Goal: Information Seeking & Learning: Learn about a topic

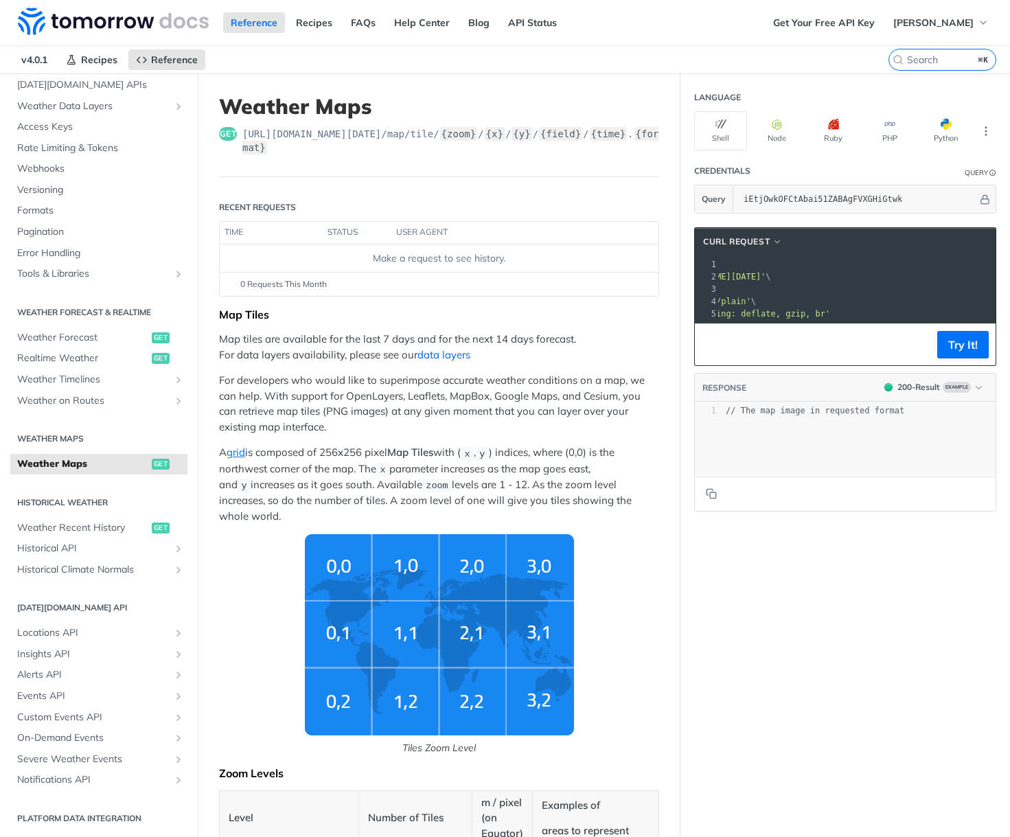
click at [450, 352] on link "data layers" at bounding box center [443, 354] width 53 height 13
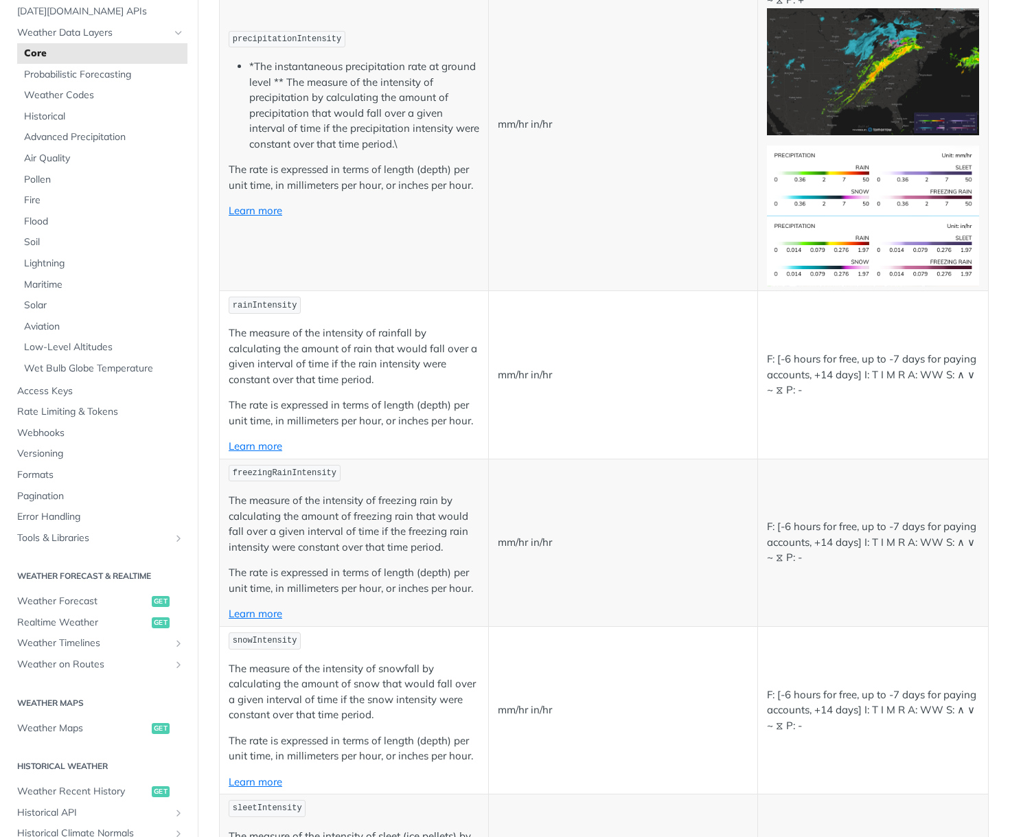
scroll to position [1063, 0]
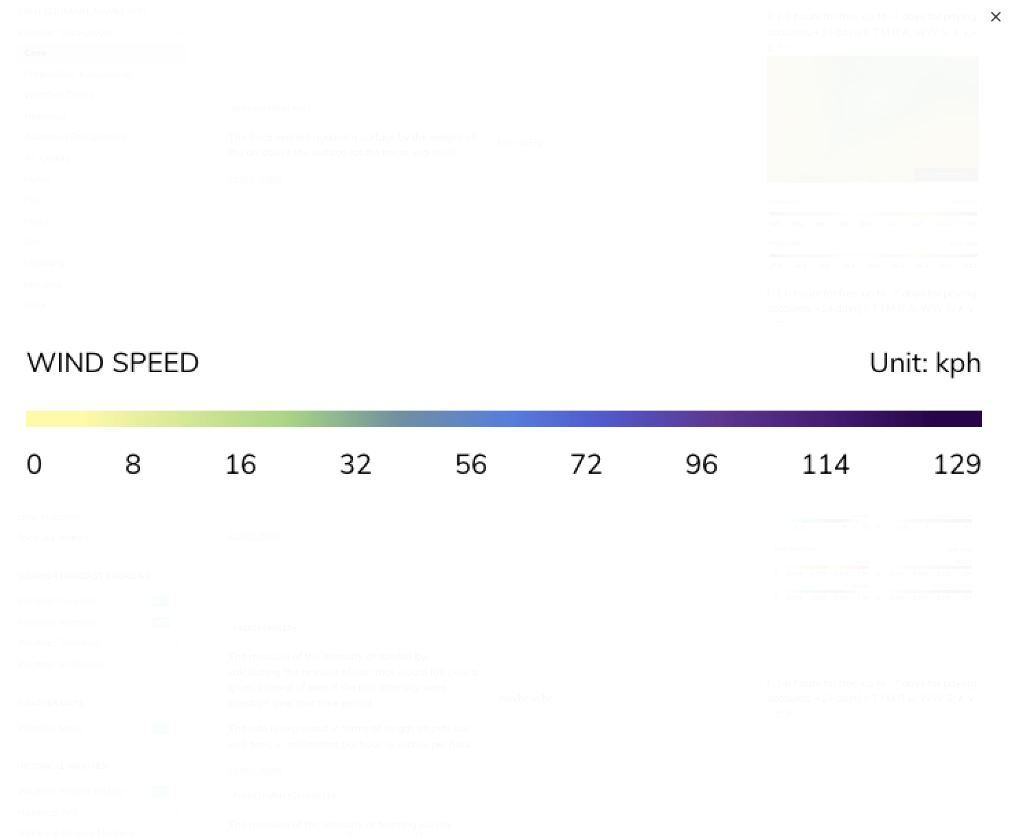
click at [759, 340] on img "Collapse image" at bounding box center [505, 419] width 975 height 192
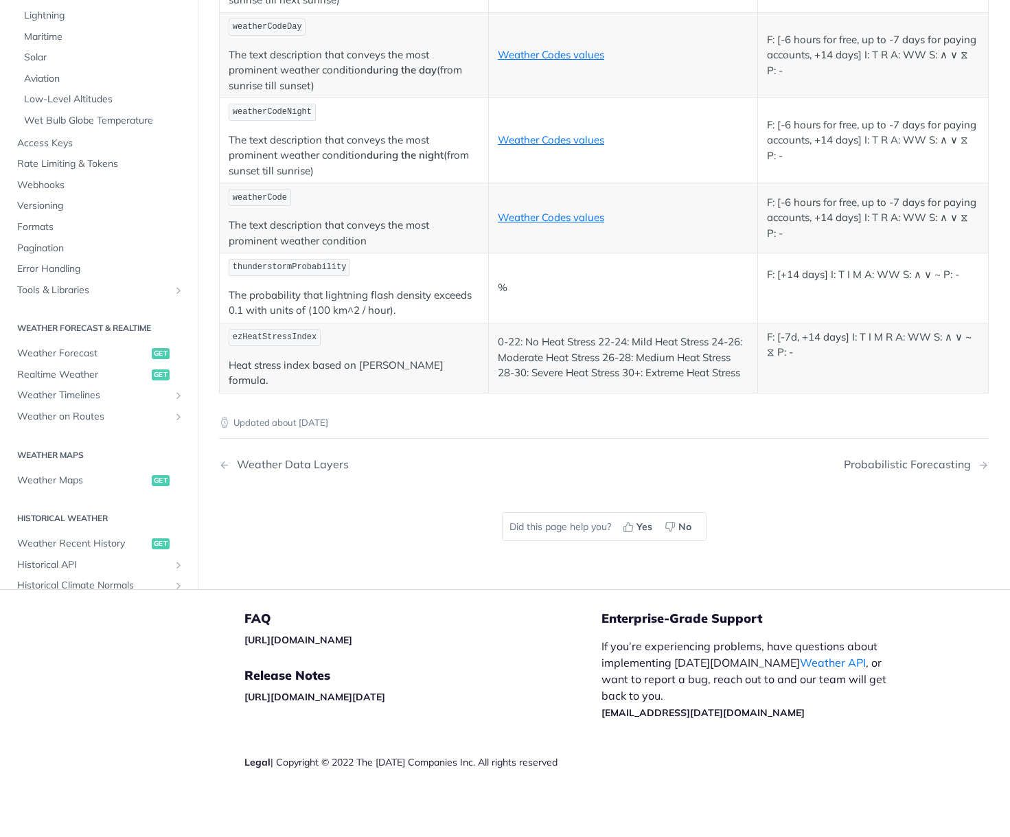
scroll to position [5561, 0]
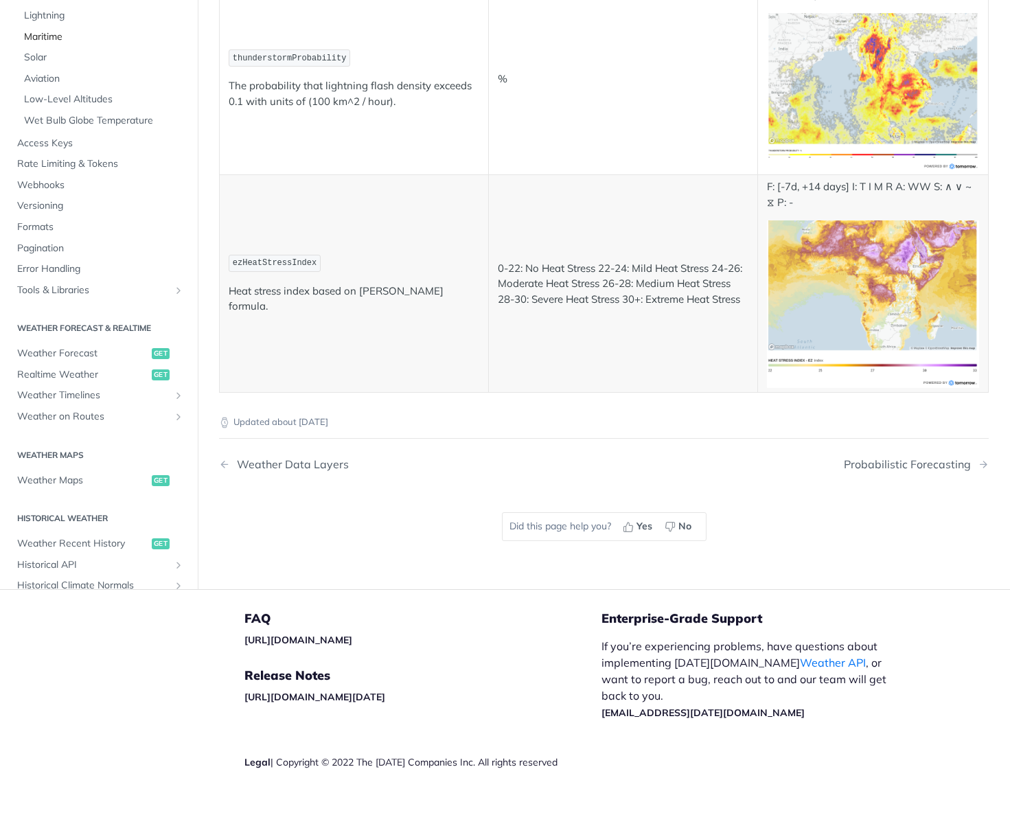
click at [41, 43] on span "Maritime" at bounding box center [104, 37] width 160 height 14
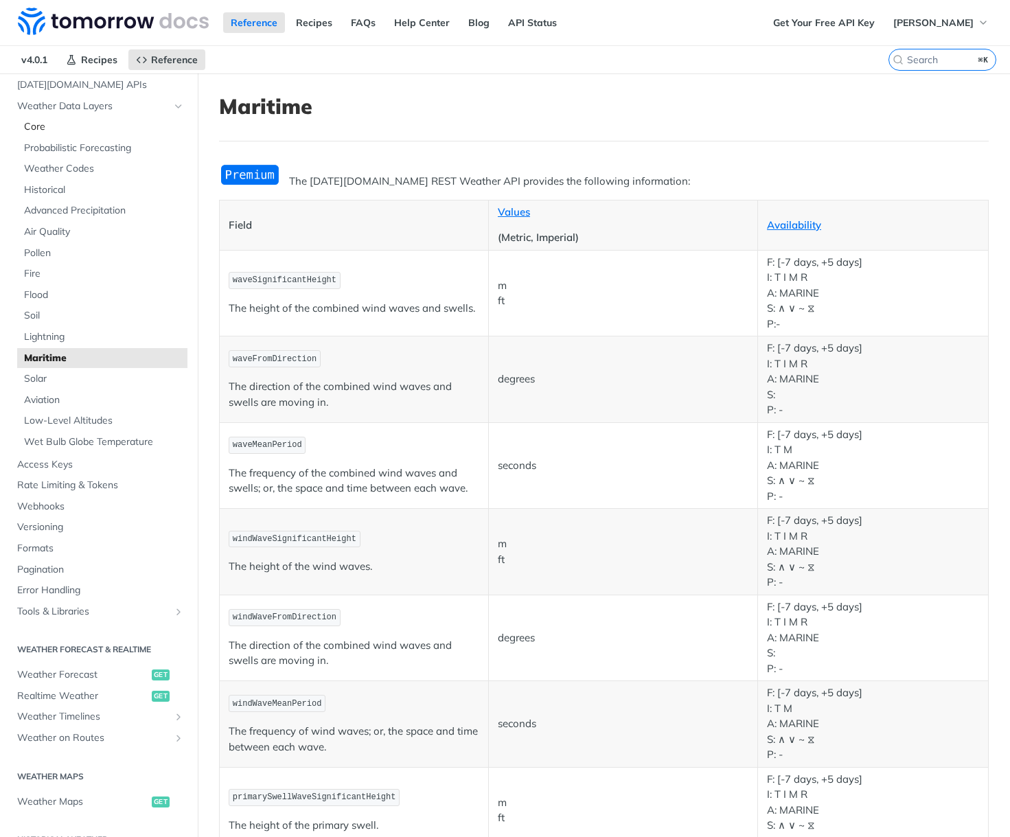
click at [44, 121] on span "Core" at bounding box center [104, 127] width 160 height 14
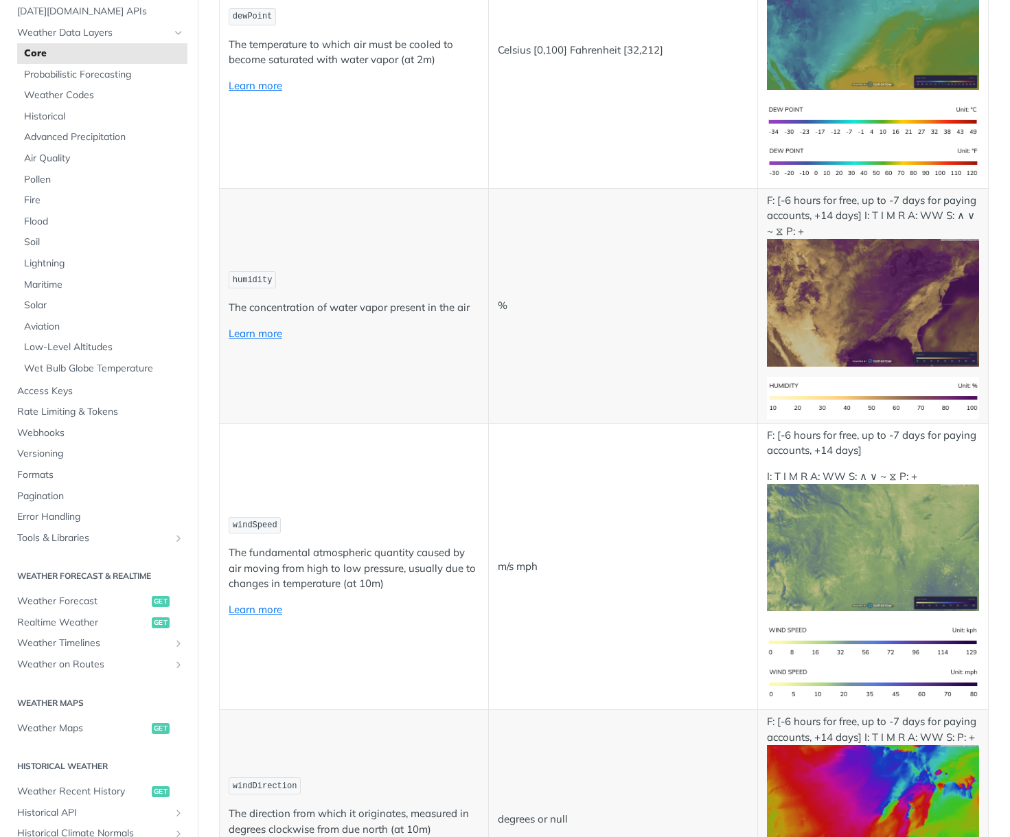
scroll to position [910, 0]
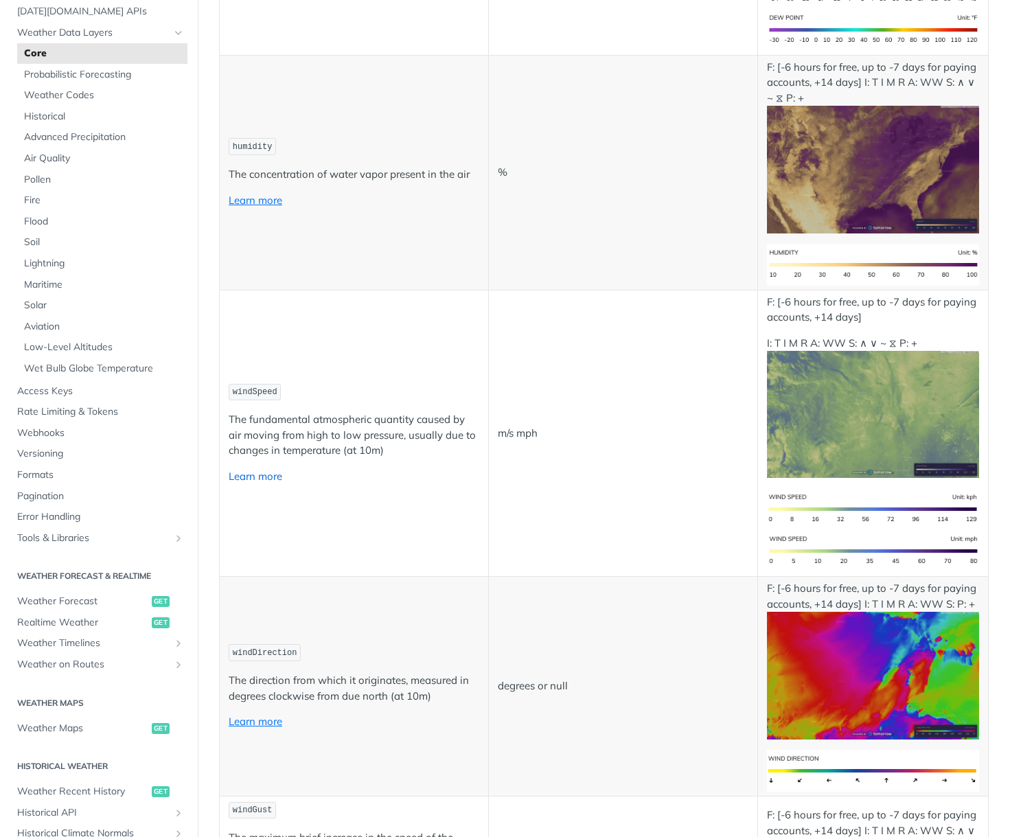
click at [264, 474] on link "Learn more" at bounding box center [256, 476] width 54 height 13
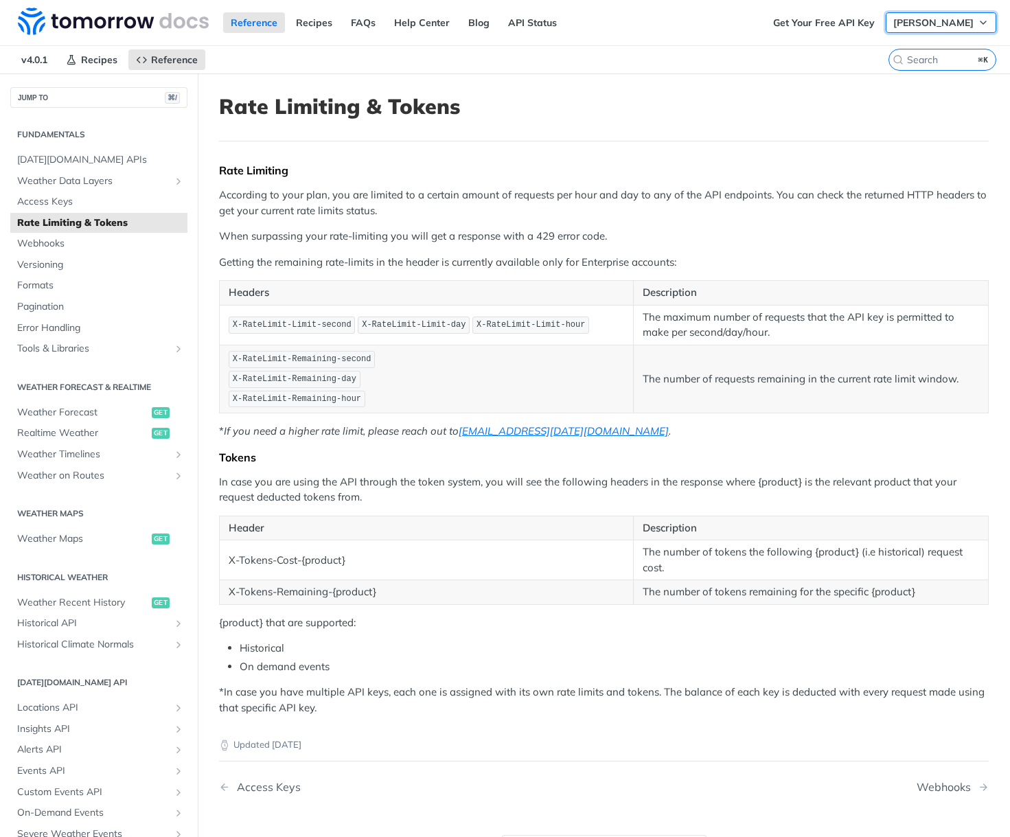
click at [949, 23] on span "[PERSON_NAME]" at bounding box center [933, 22] width 80 height 12
click at [785, 96] on h1 "Rate Limiting & Tokens" at bounding box center [604, 106] width 770 height 25
click at [832, 23] on link "Get Your Free API Key" at bounding box center [823, 22] width 117 height 21
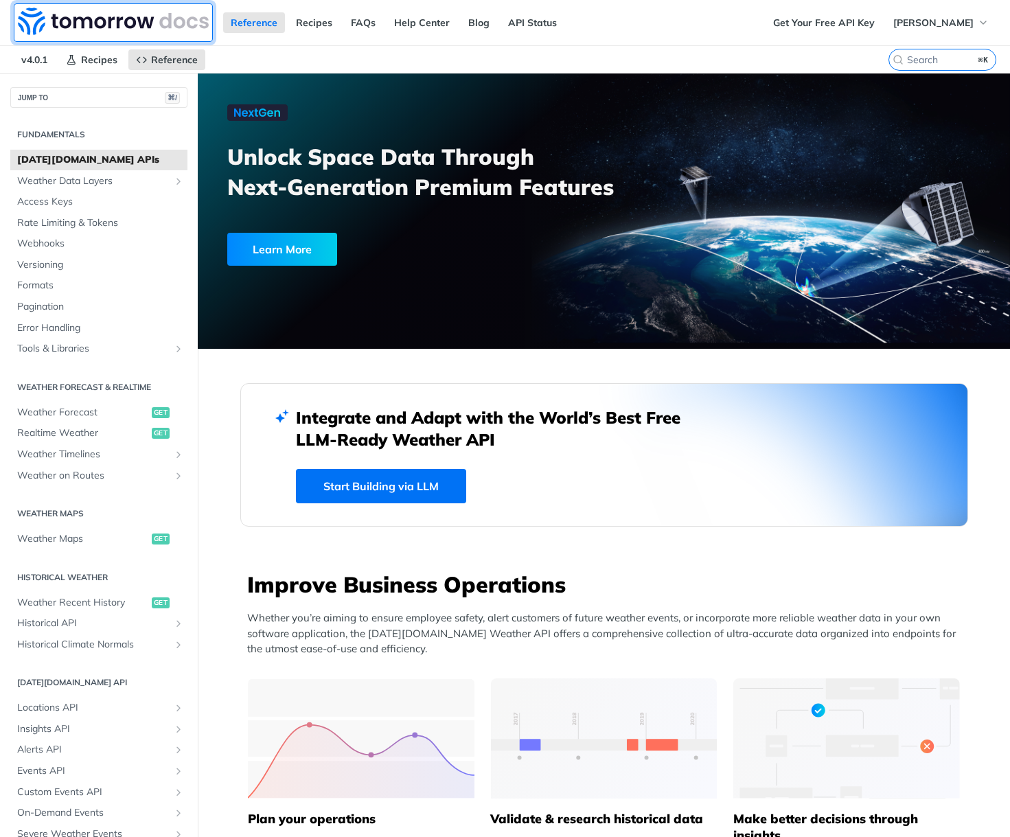
click at [34, 27] on img at bounding box center [113, 21] width 191 height 27
click at [525, 27] on link "API Status" at bounding box center [532, 22] width 64 height 21
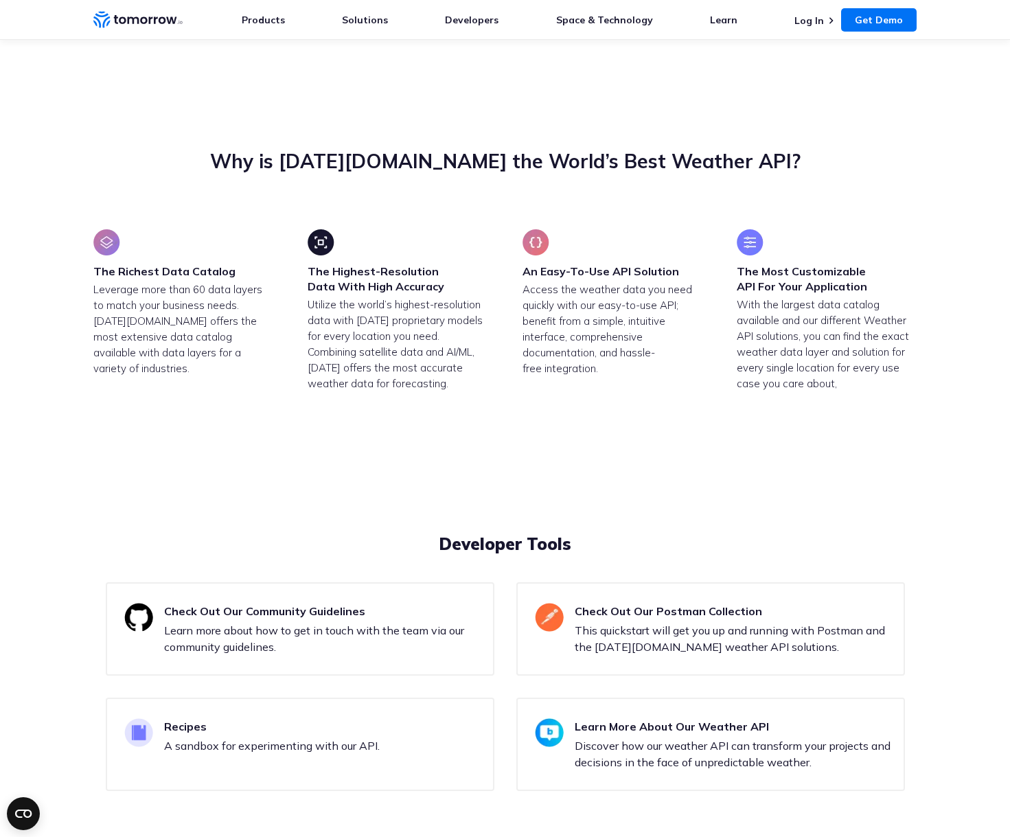
scroll to position [3909, 0]
